Goal: Task Accomplishment & Management: Use online tool/utility

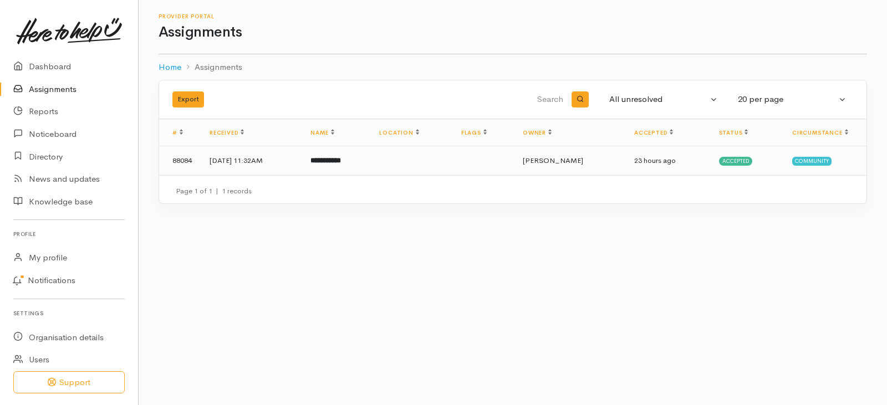
click at [608, 159] on td "[PERSON_NAME]" at bounding box center [569, 160] width 111 height 29
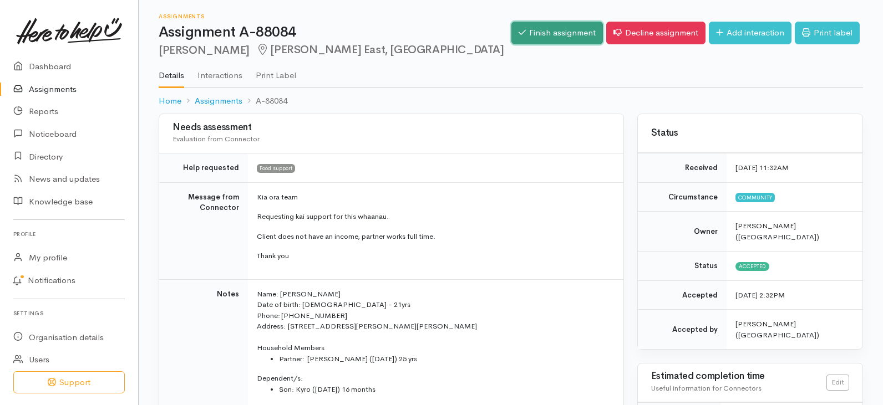
click at [550, 29] on link "Finish assignment" at bounding box center [556, 33] width 91 height 23
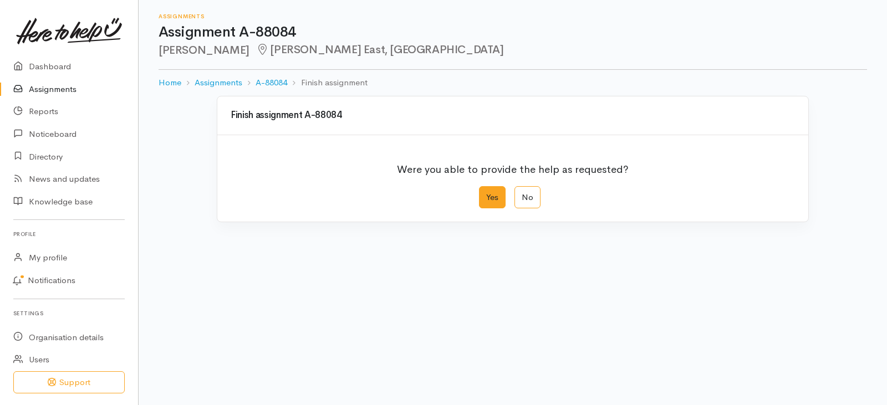
click at [493, 191] on label "Yes" at bounding box center [492, 197] width 27 height 23
click at [486, 191] on input "Yes" at bounding box center [482, 189] width 7 height 7
radio input "true"
